Goal: Navigation & Orientation: Find specific page/section

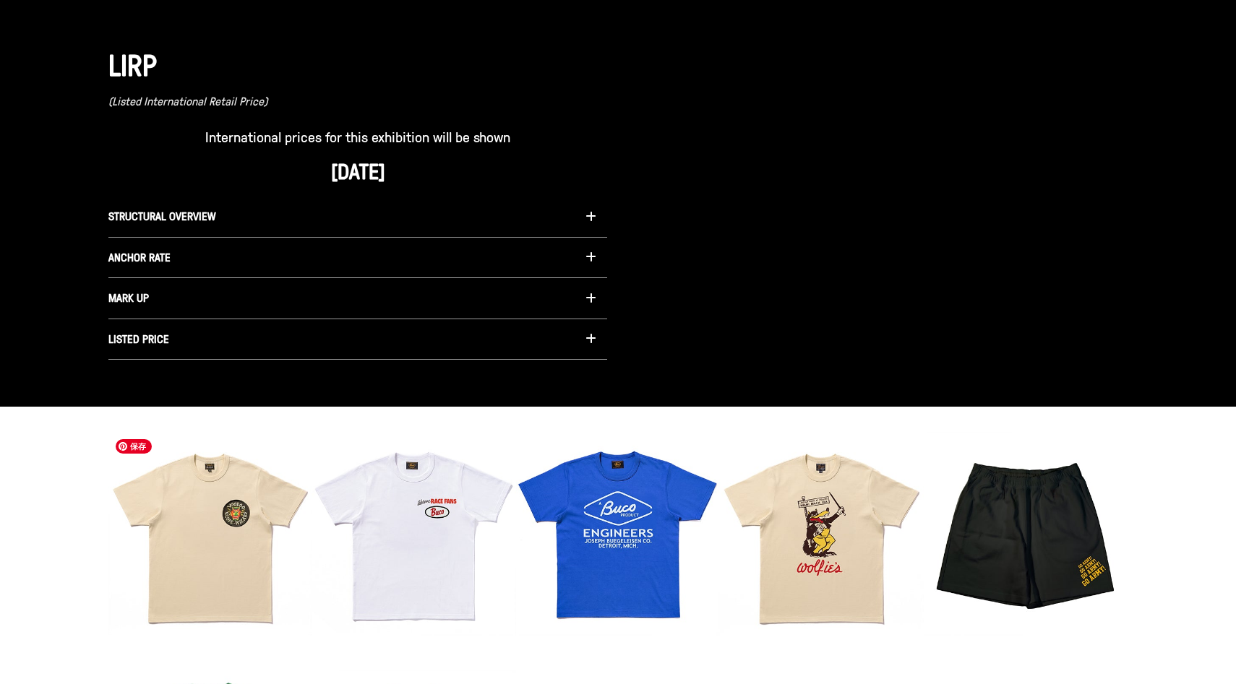
scroll to position [1242, 0]
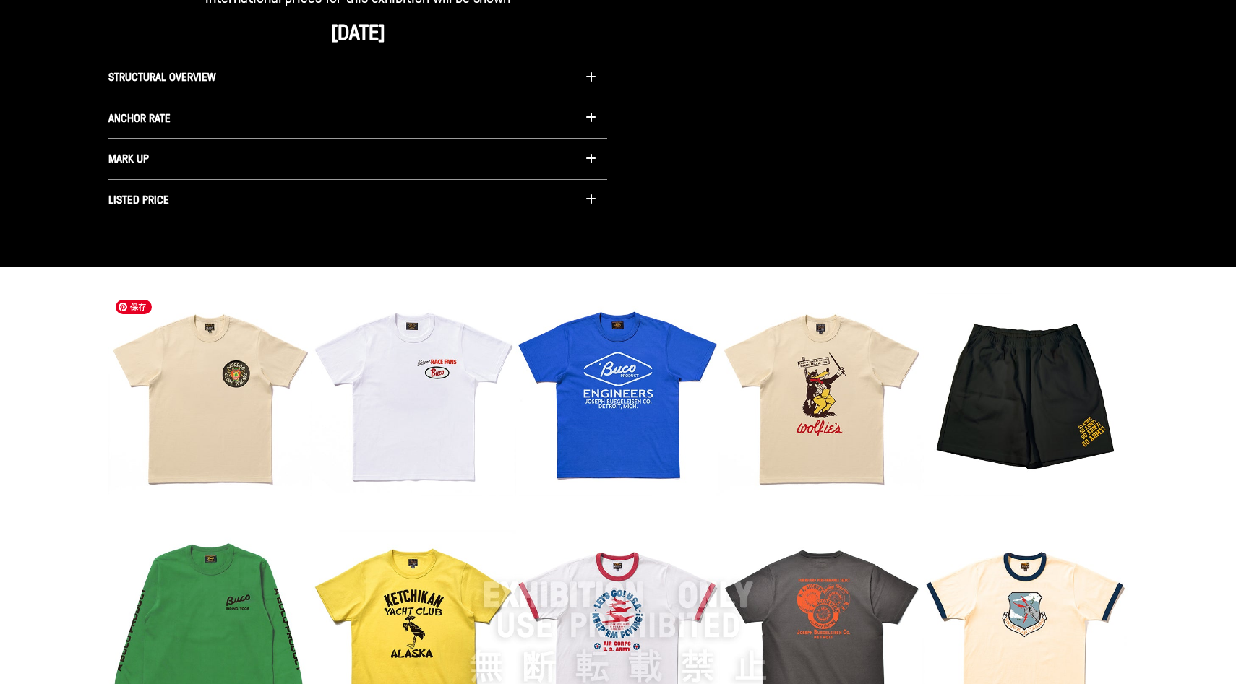
click at [958, 356] on img at bounding box center [617, 632] width 1019 height 679
click at [969, 403] on img at bounding box center [617, 632] width 1019 height 679
click at [822, 414] on img at bounding box center [617, 632] width 1019 height 679
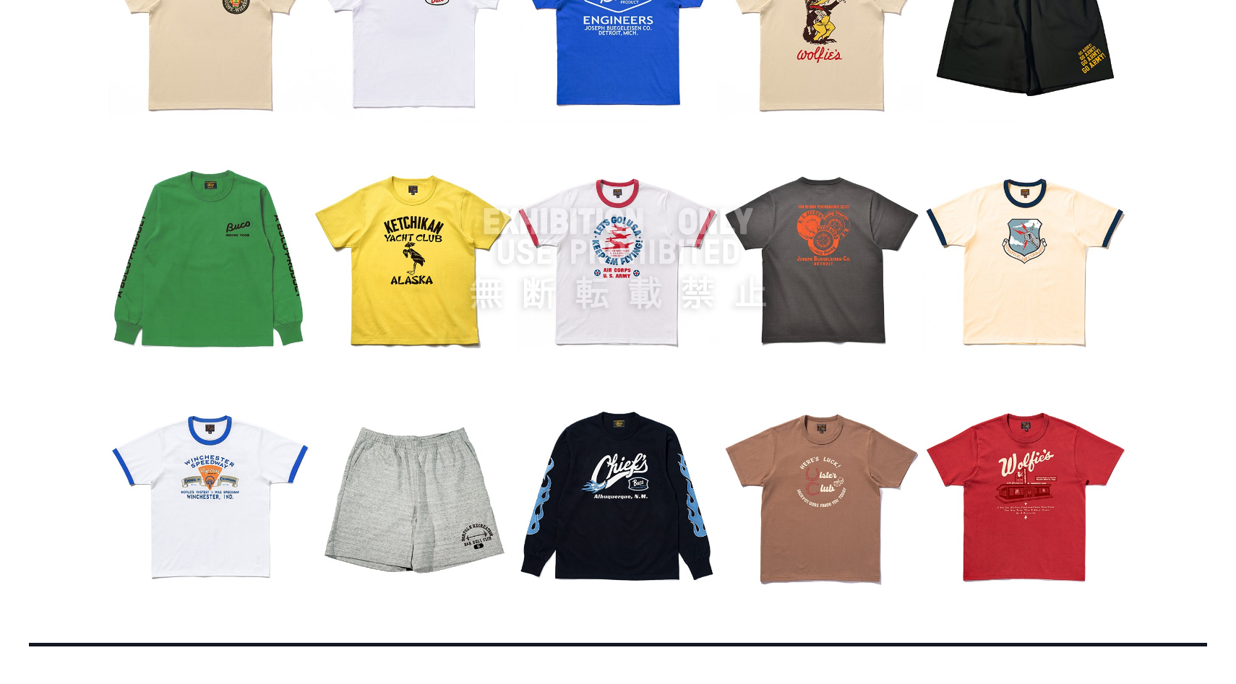
click at [773, 369] on img at bounding box center [617, 258] width 1019 height 679
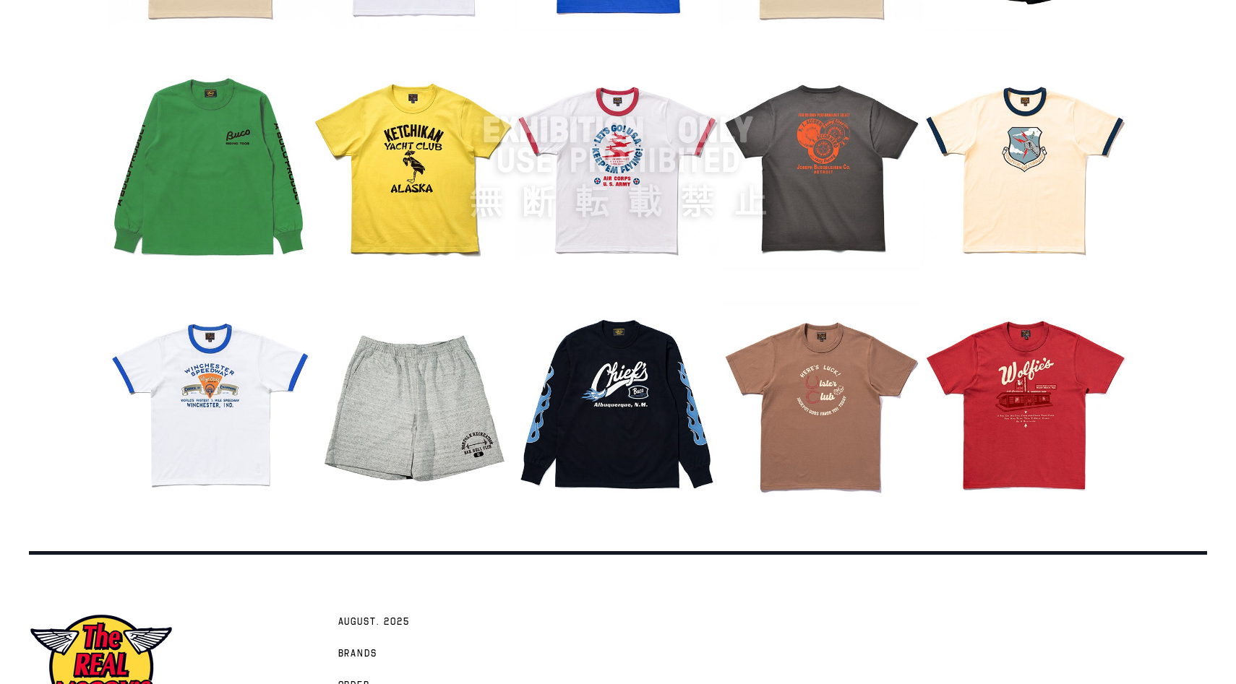
drag, startPoint x: 617, startPoint y: 279, endPoint x: 805, endPoint y: 273, distance: 188.0
click at [805, 273] on img at bounding box center [617, 166] width 1019 height 679
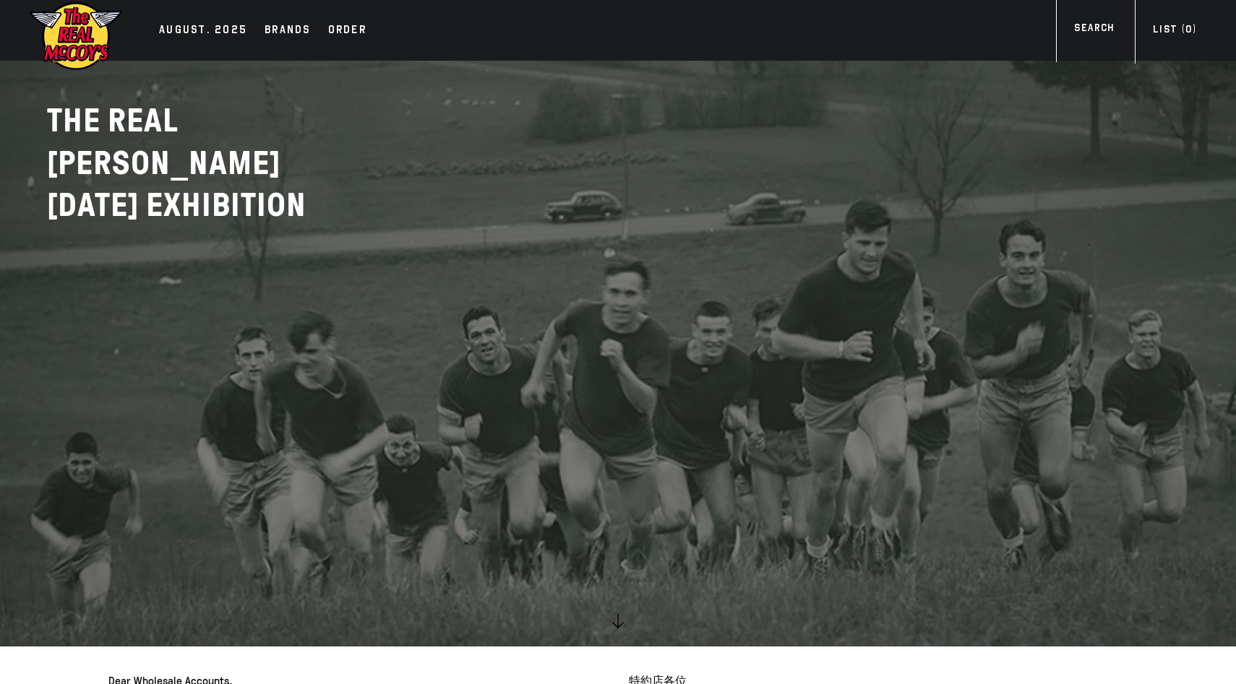
scroll to position [0, 0]
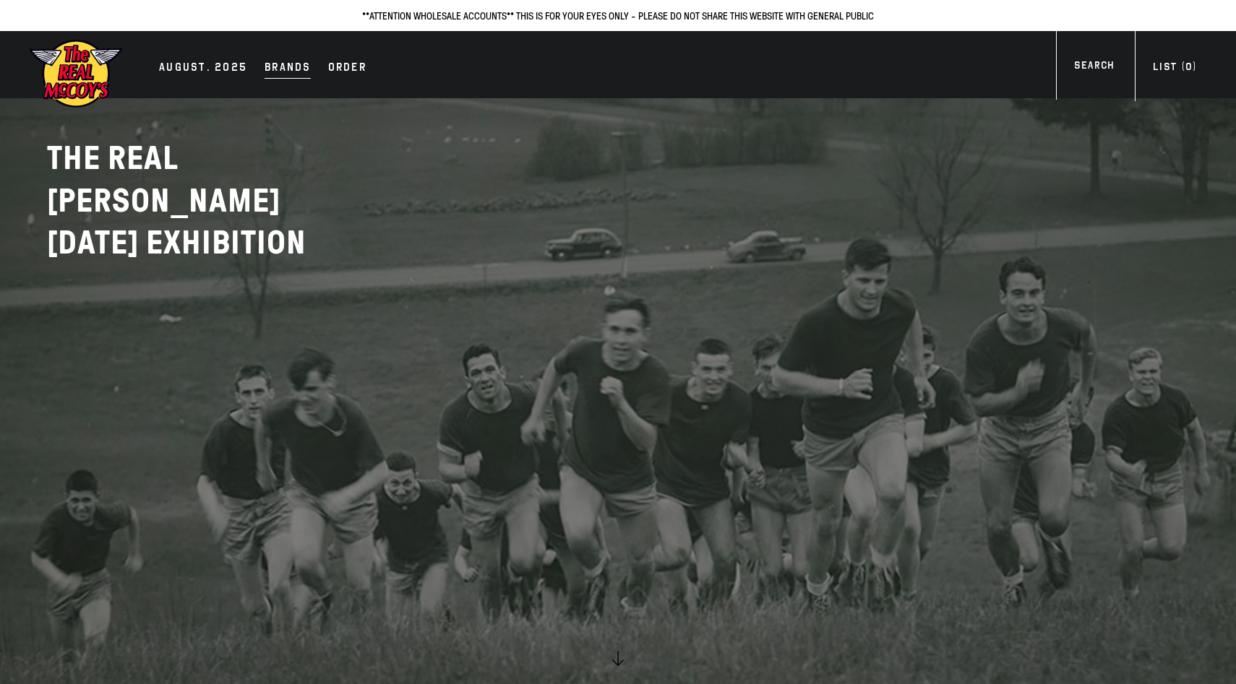
click at [265, 67] on div "Brands" at bounding box center [288, 69] width 46 height 20
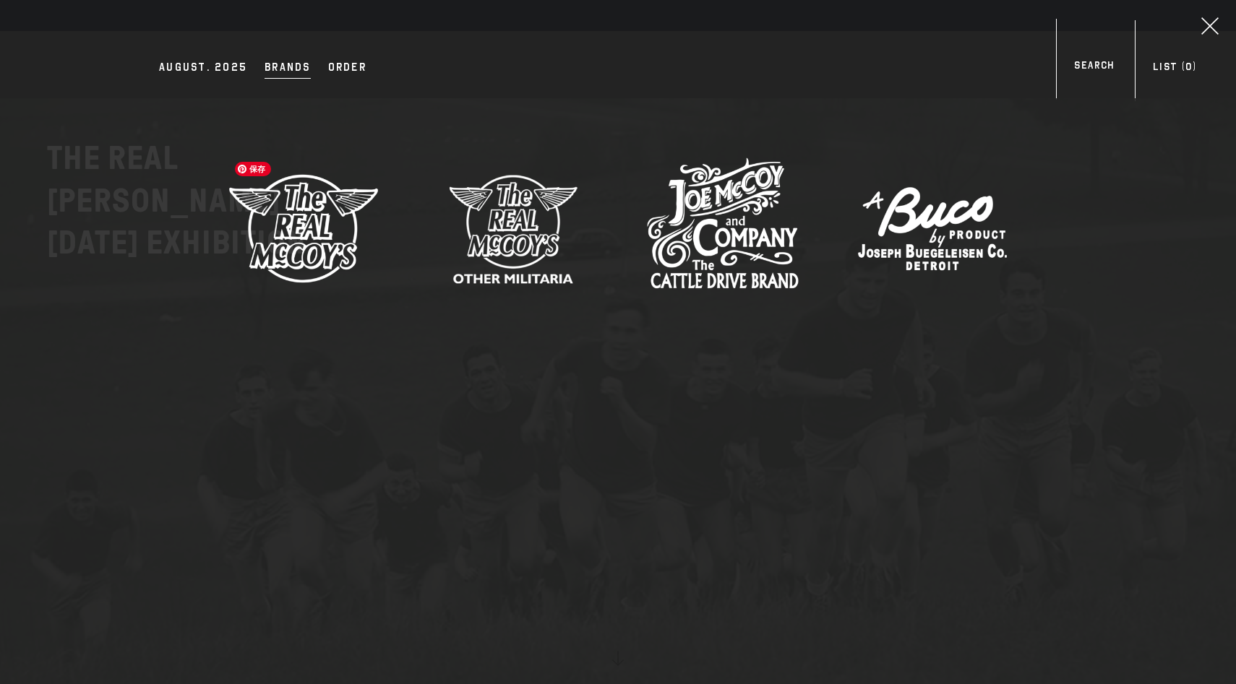
click at [329, 207] on img at bounding box center [304, 228] width 152 height 152
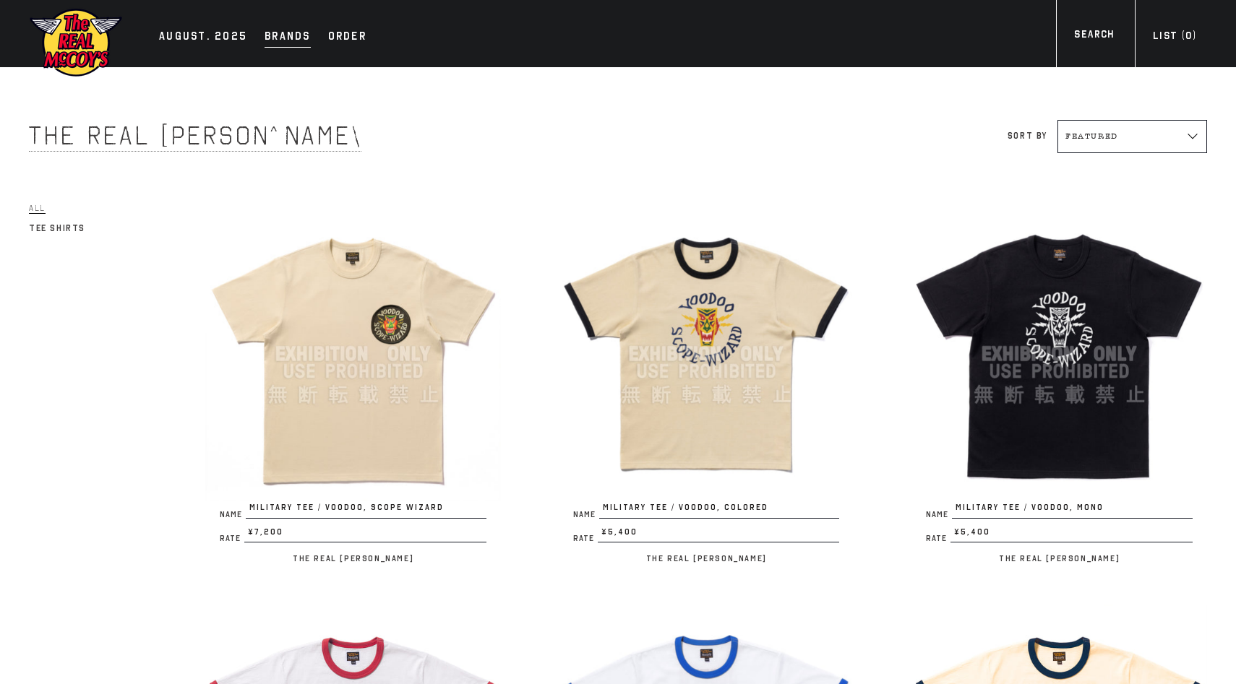
click at [268, 30] on div "Brands" at bounding box center [288, 37] width 46 height 20
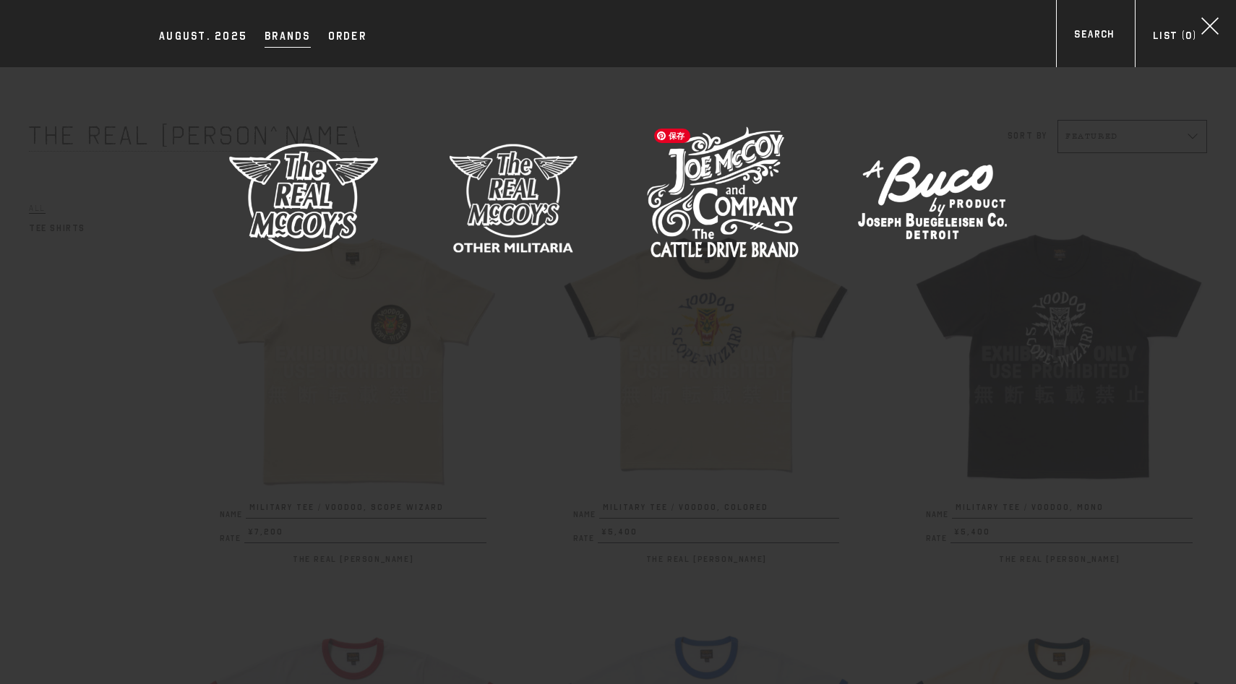
click at [661, 189] on img at bounding box center [723, 197] width 152 height 152
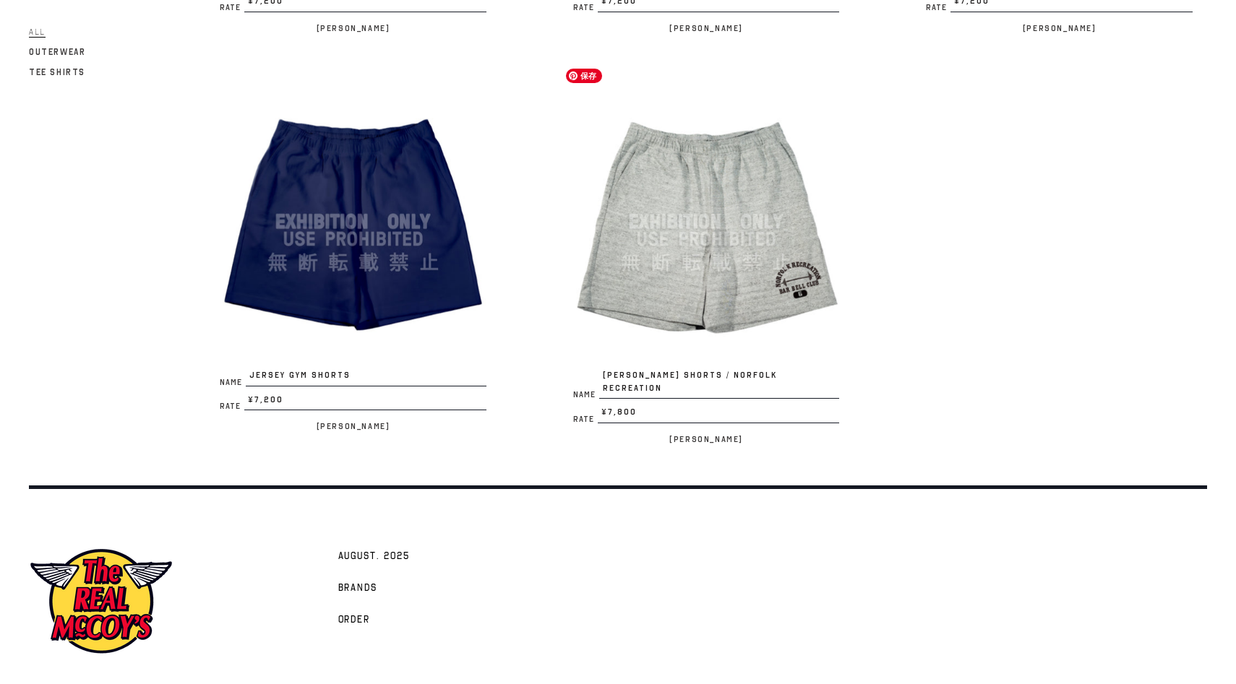
scroll to position [2534, 0]
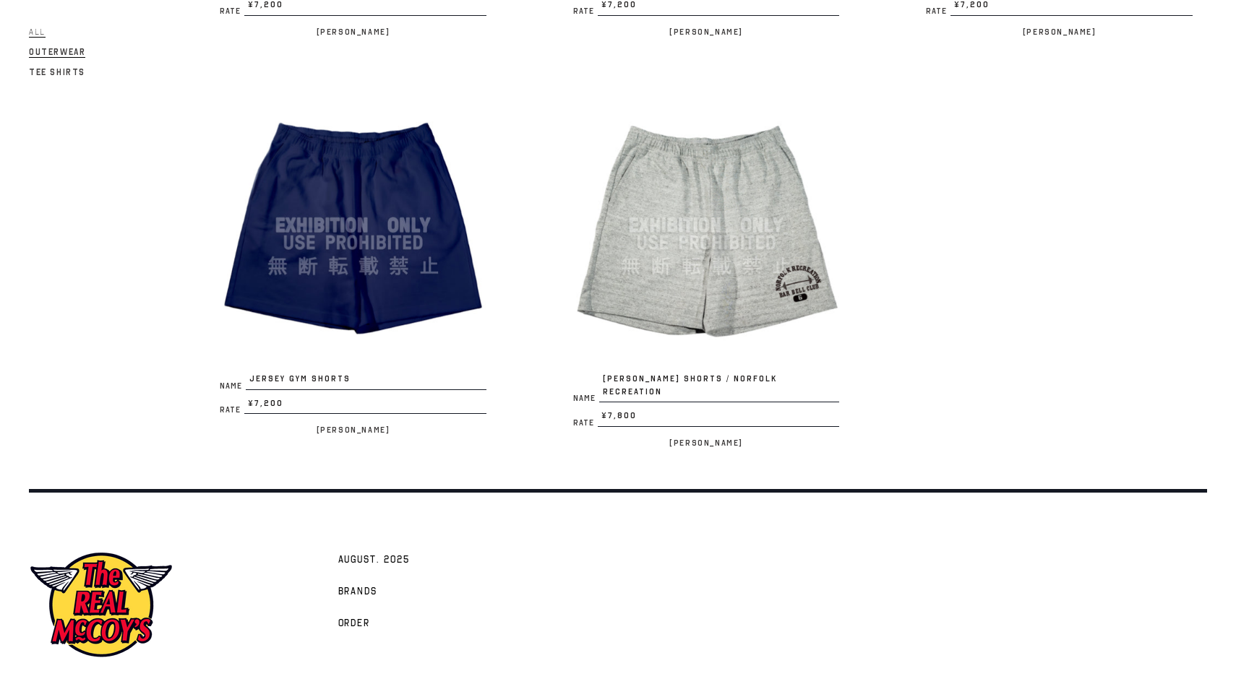
click at [72, 51] on span "Outerwear" at bounding box center [57, 52] width 56 height 11
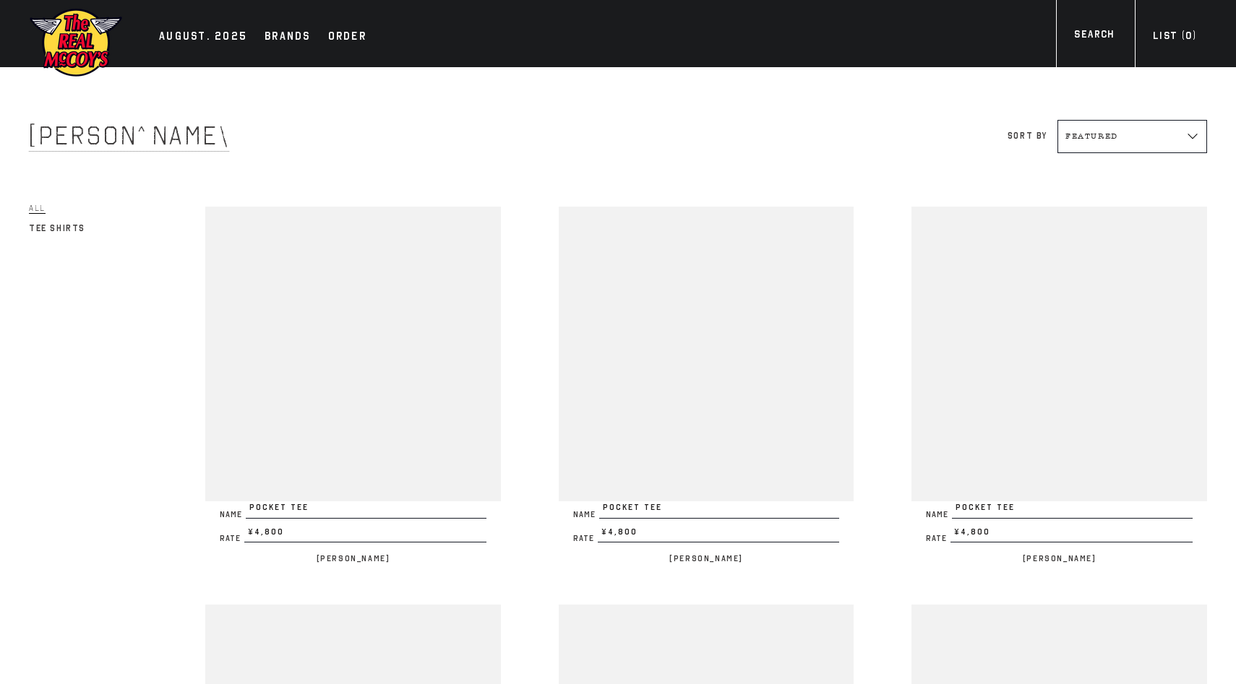
scroll to position [2535, 0]
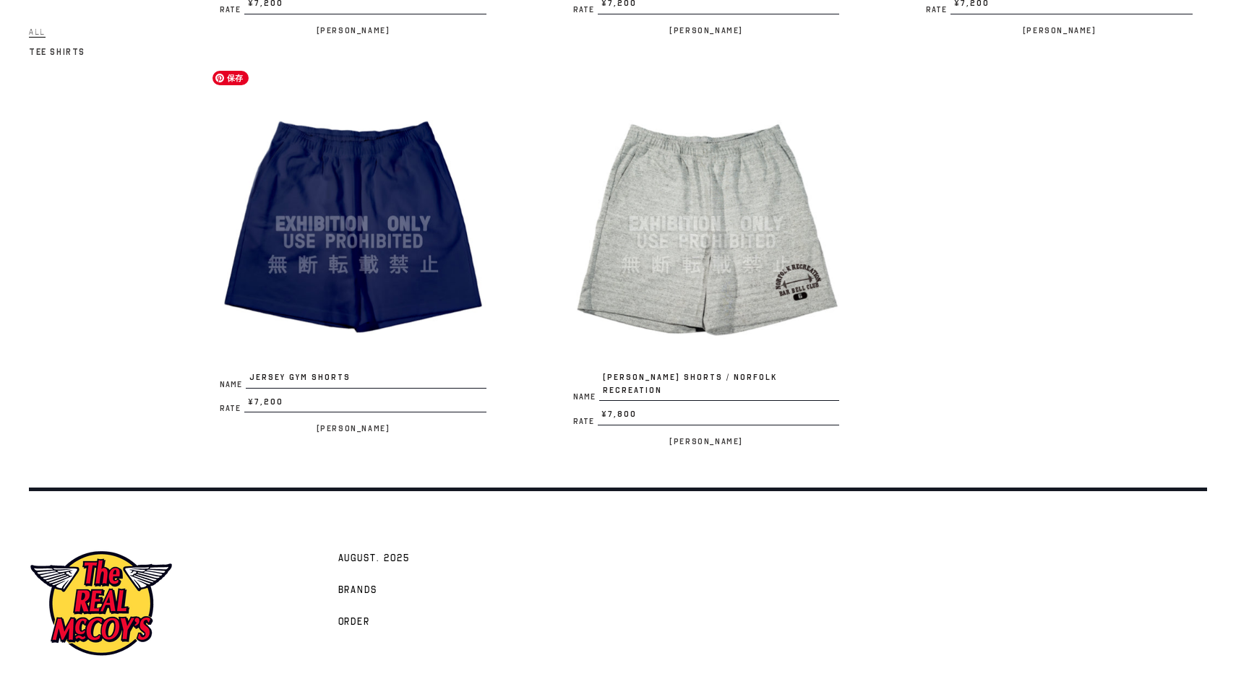
drag, startPoint x: 276, startPoint y: 238, endPoint x: 249, endPoint y: 236, distance: 26.8
click at [233, 259] on img at bounding box center [353, 225] width 296 height 296
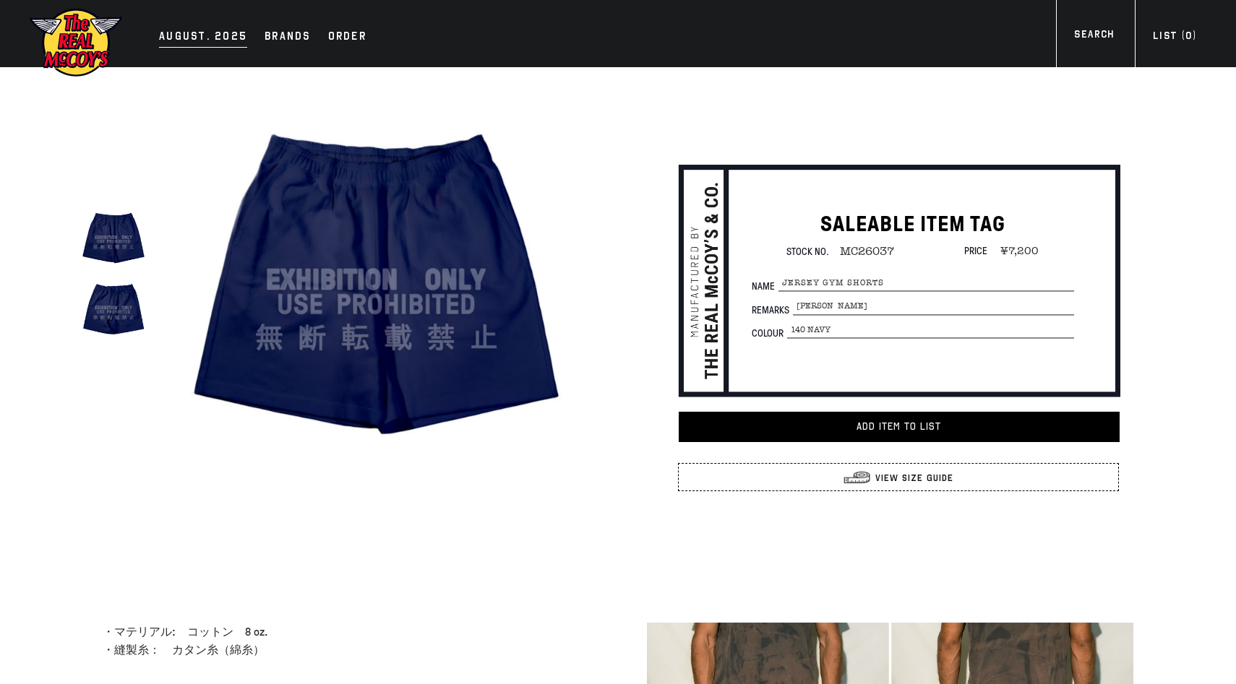
click at [176, 35] on div "AUGUST. 2025" at bounding box center [203, 37] width 88 height 20
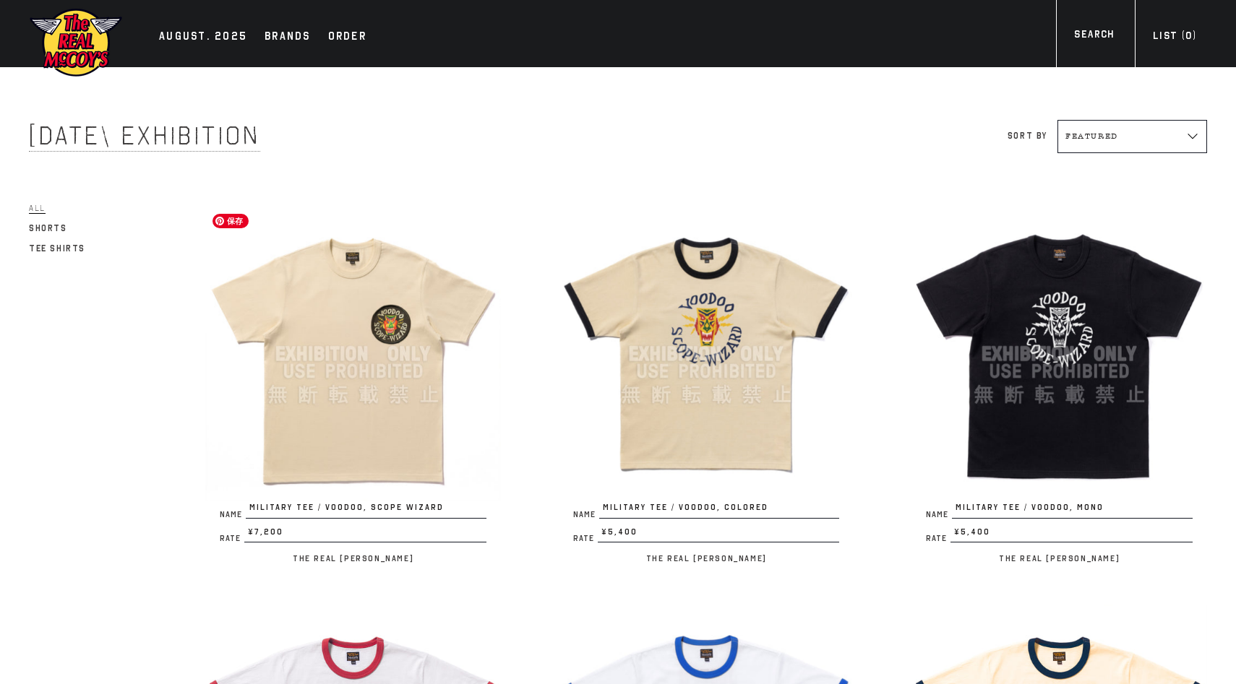
click at [320, 295] on img at bounding box center [353, 355] width 296 height 296
click at [807, 337] on img at bounding box center [707, 355] width 296 height 296
click at [85, 43] on img at bounding box center [76, 42] width 94 height 71
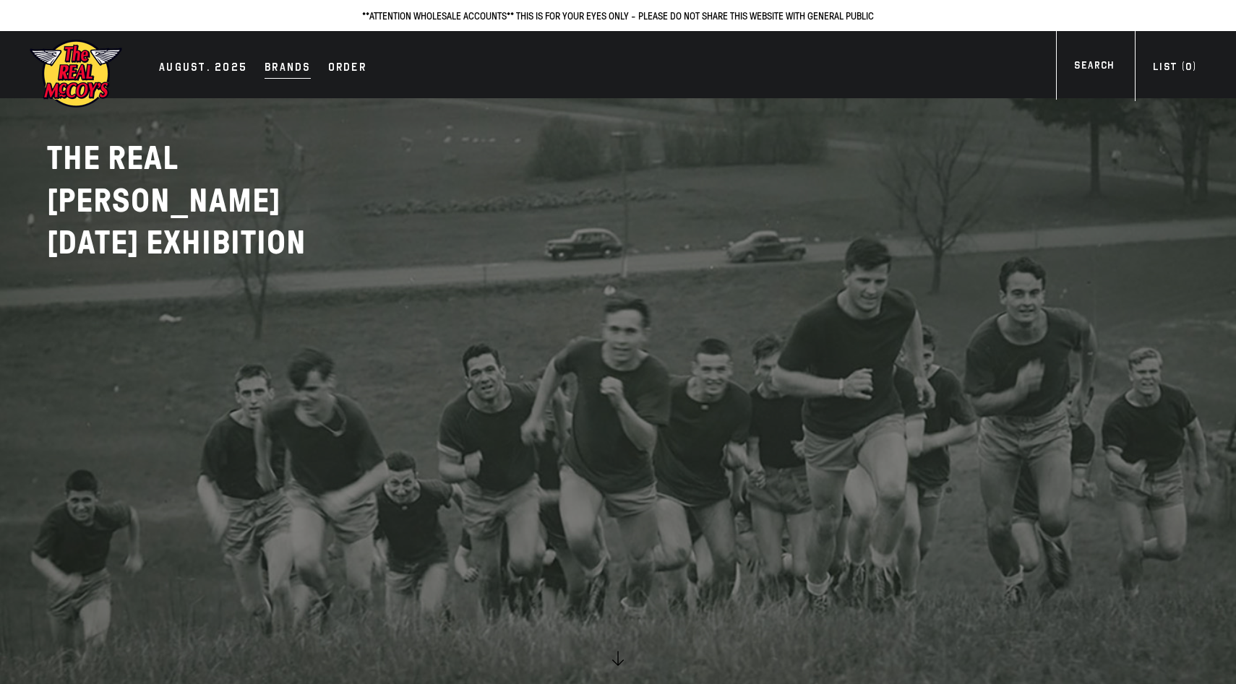
click at [272, 65] on div "Brands" at bounding box center [288, 69] width 46 height 20
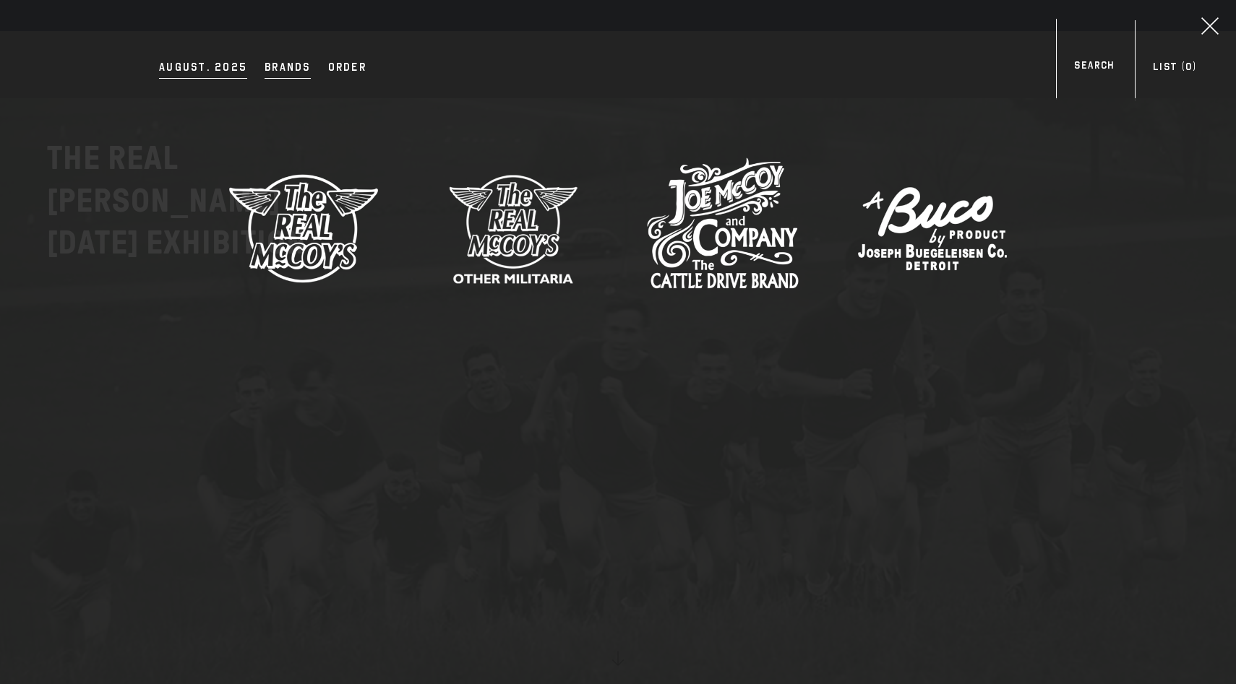
click at [211, 76] on div "AUGUST. 2025" at bounding box center [203, 69] width 88 height 20
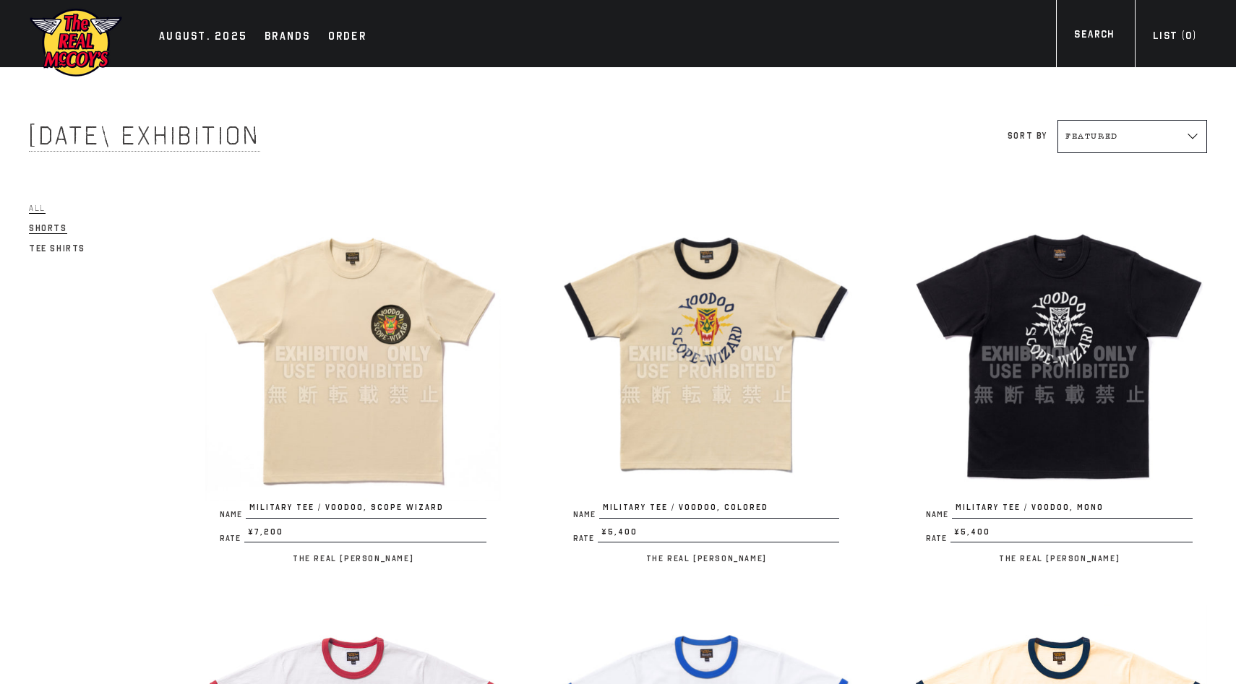
click at [56, 230] on span "Shorts" at bounding box center [48, 228] width 38 height 11
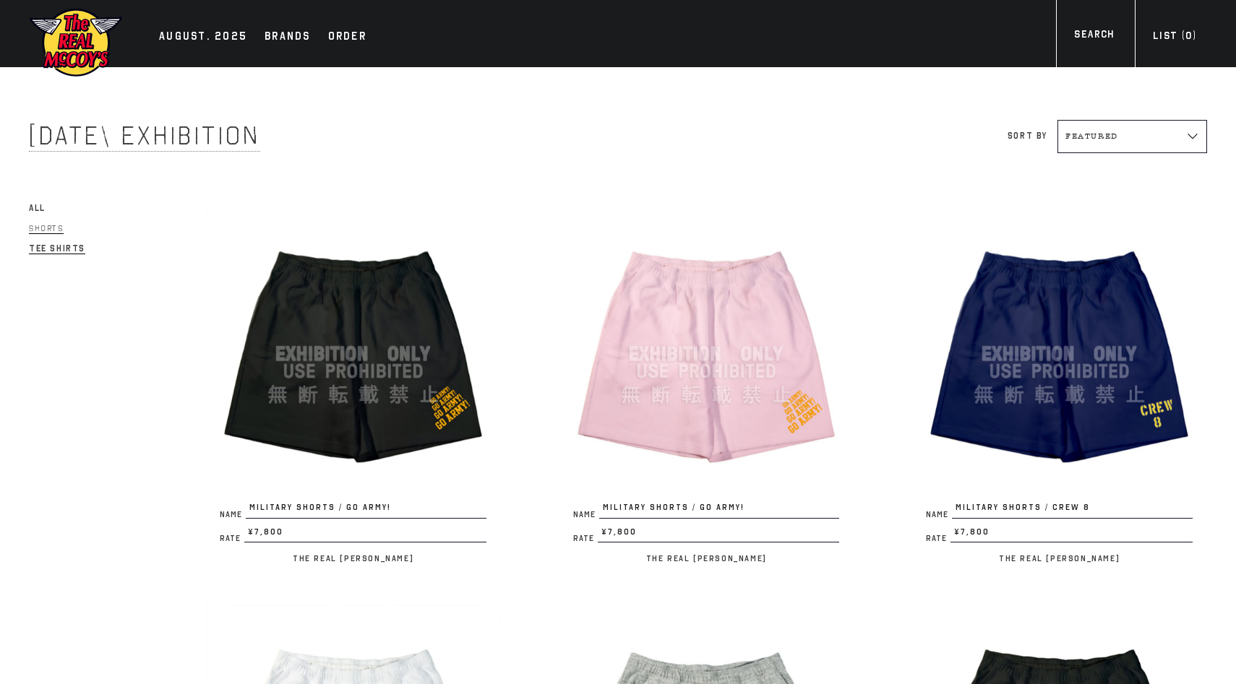
click at [34, 250] on span "Tee Shirts" at bounding box center [57, 249] width 56 height 11
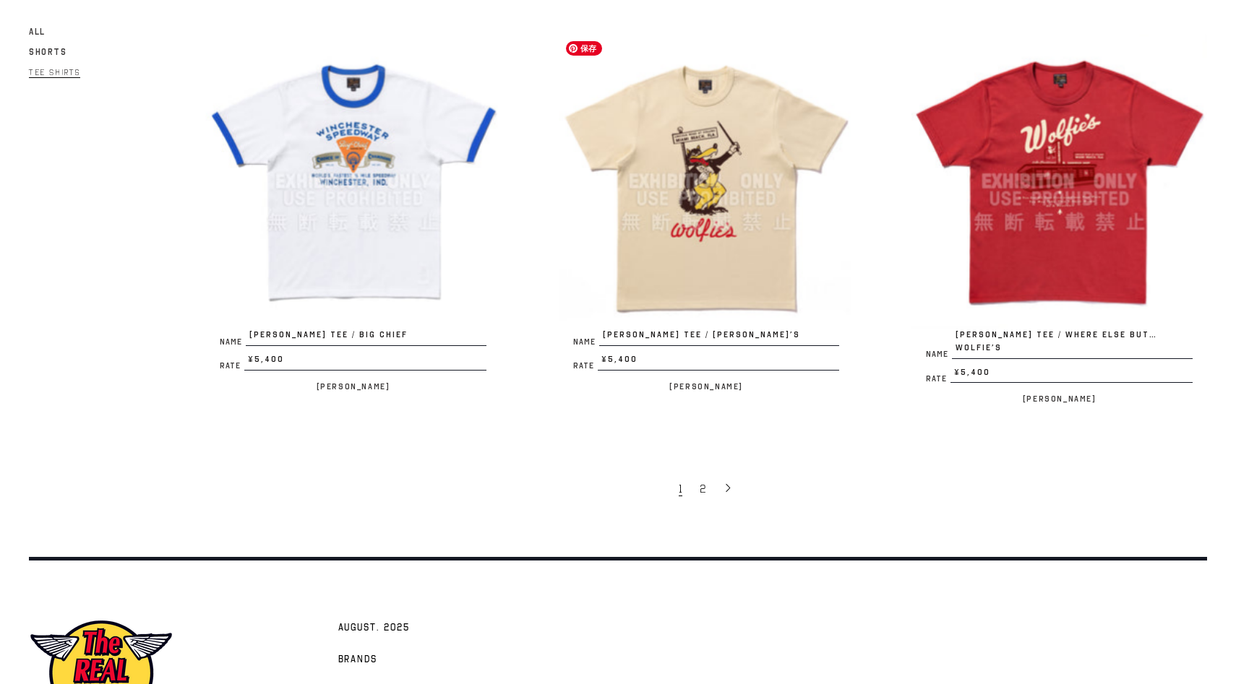
scroll to position [3035, 0]
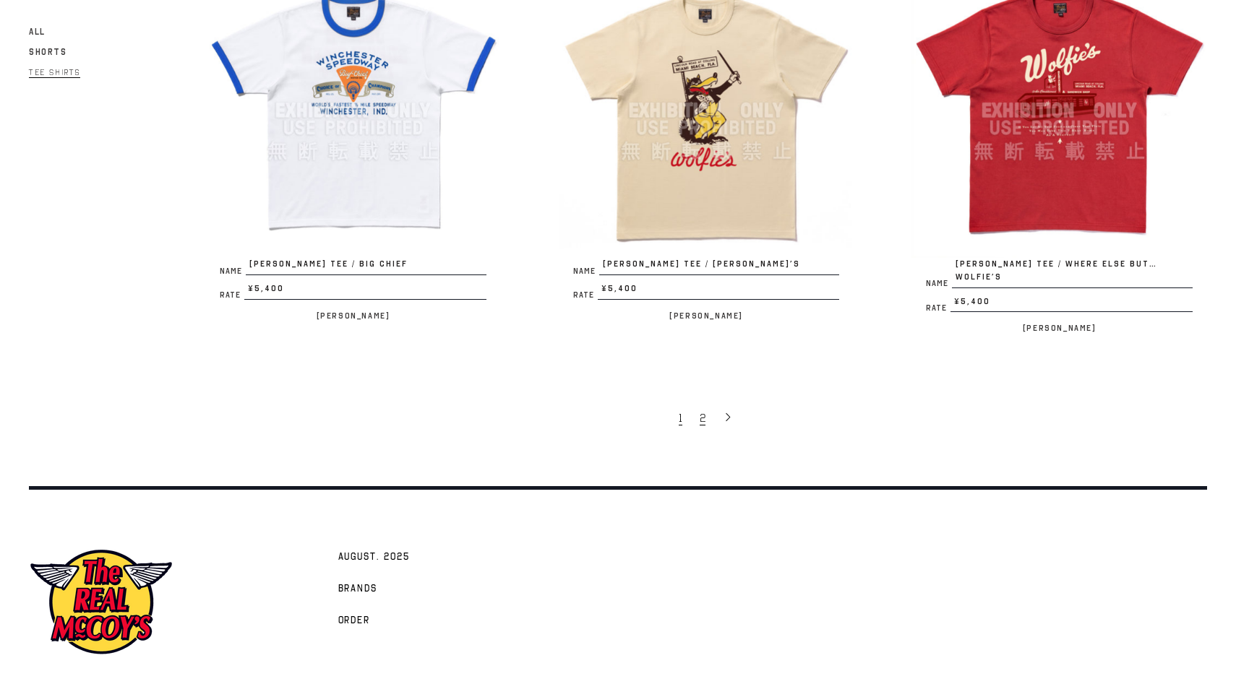
click at [701, 411] on span "2" at bounding box center [703, 418] width 6 height 14
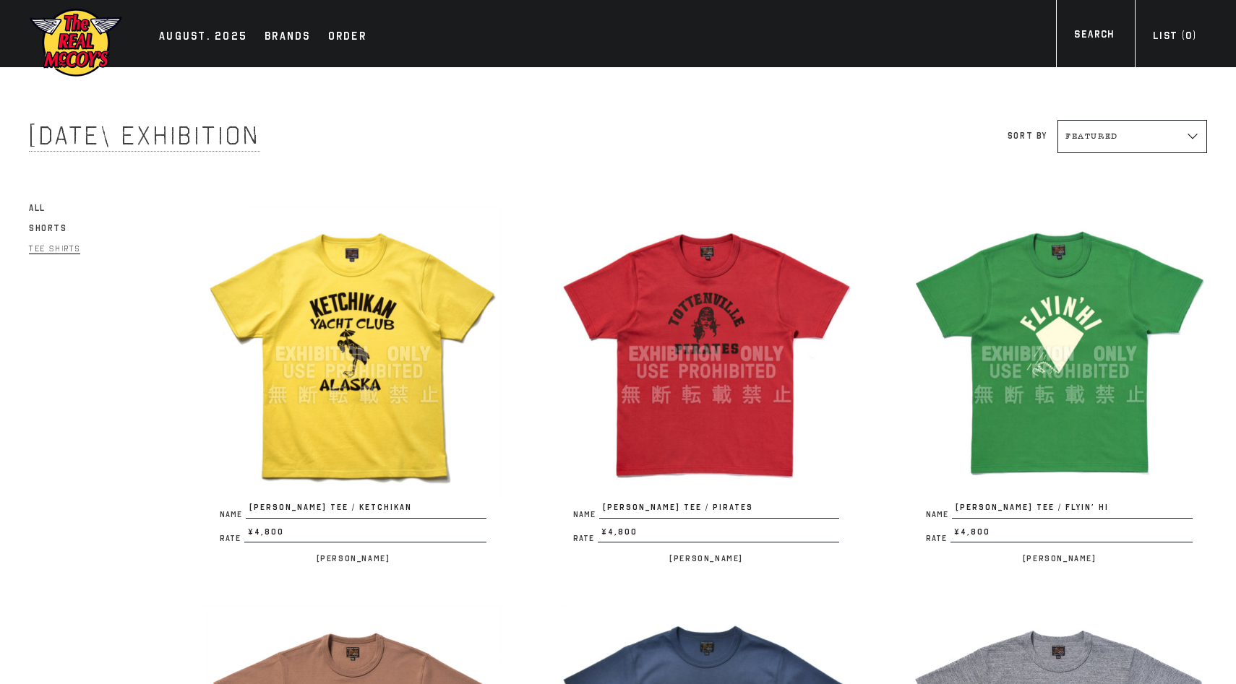
click at [44, 215] on link "All" at bounding box center [37, 207] width 17 height 17
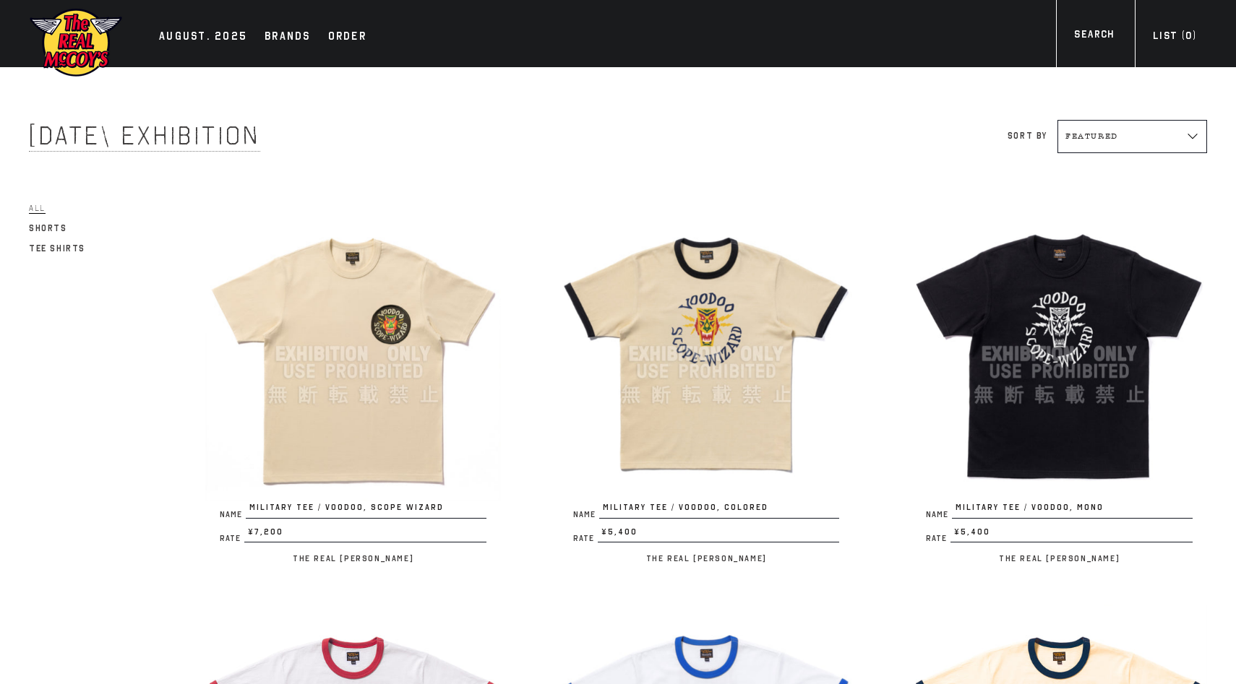
click at [72, 223] on li "Shorts" at bounding box center [88, 227] width 119 height 19
drag, startPoint x: 68, startPoint y: 225, endPoint x: 61, endPoint y: 230, distance: 8.8
click at [66, 226] on li "Shorts" at bounding box center [88, 227] width 119 height 19
click at [61, 230] on span "Shorts" at bounding box center [48, 228] width 38 height 11
